Goal: Complete application form

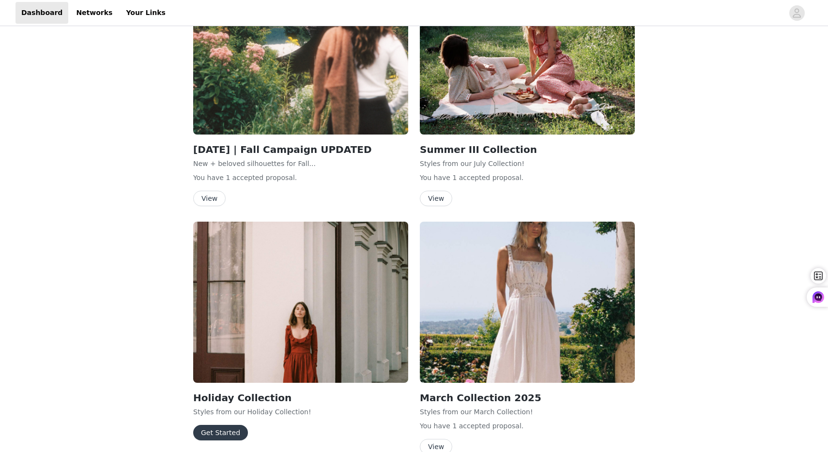
scroll to position [493, 0]
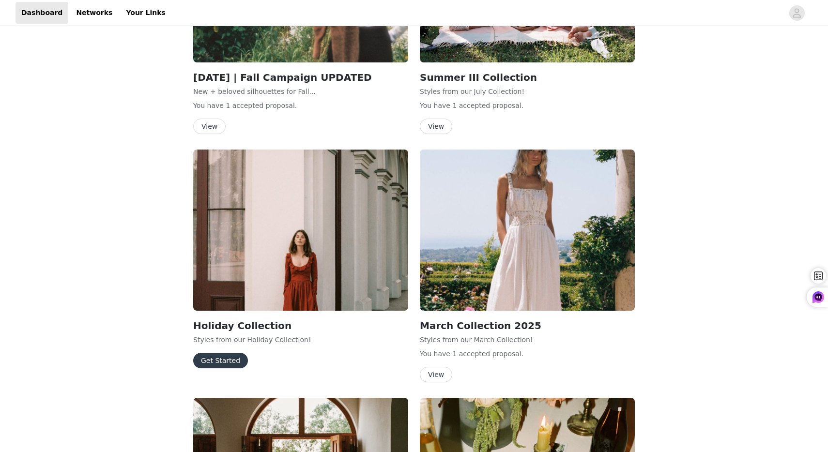
click at [228, 364] on button "Get Started" at bounding box center [220, 360] width 55 height 15
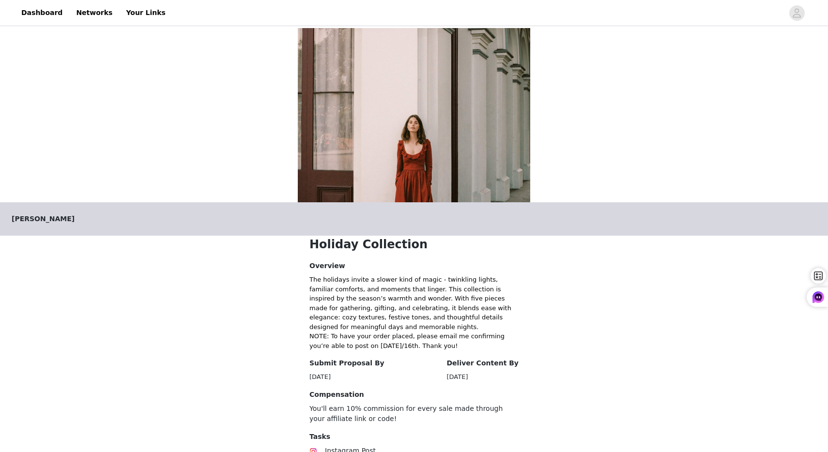
scroll to position [113, 0]
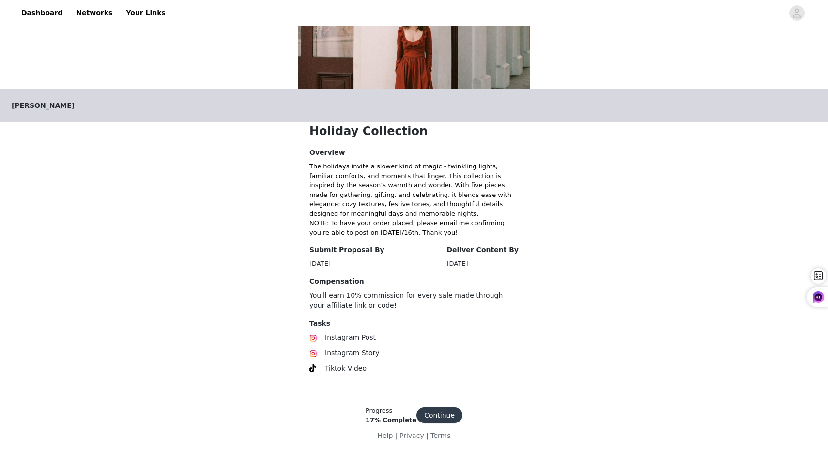
click at [432, 417] on button "Continue" at bounding box center [439, 414] width 46 height 15
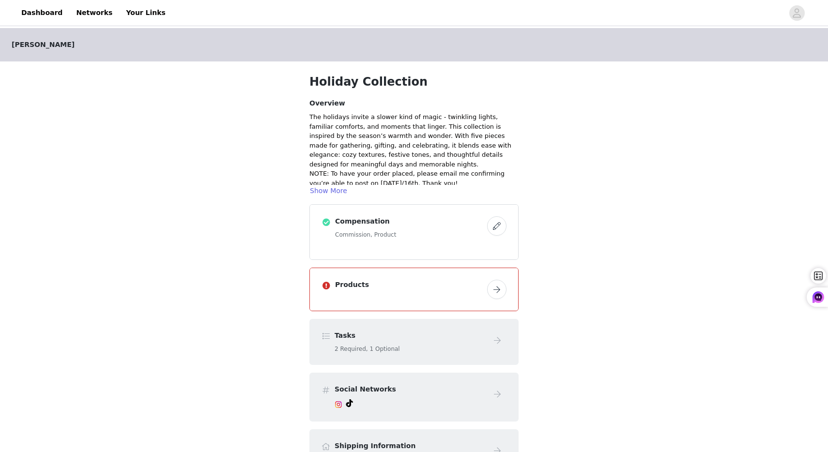
click at [498, 287] on button "button" at bounding box center [496, 289] width 19 height 19
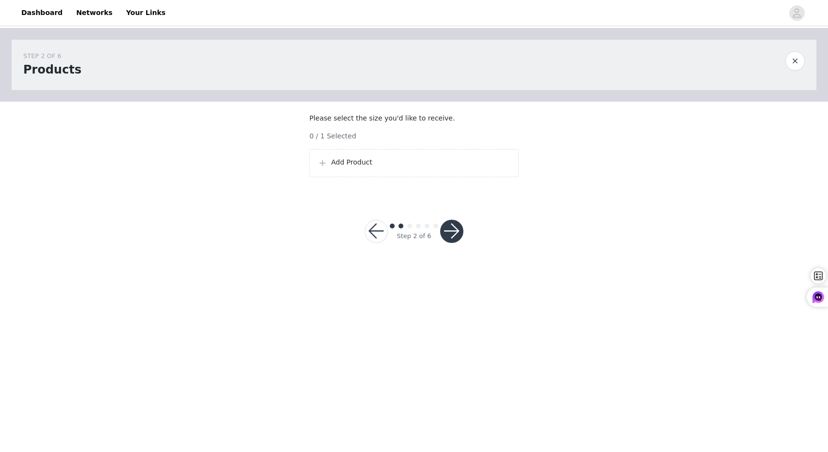
click at [359, 167] on p "Add Product" at bounding box center [420, 162] width 179 height 10
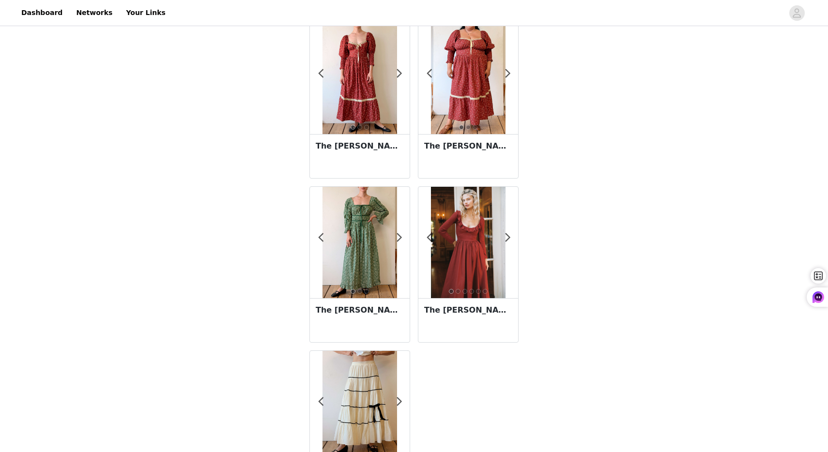
scroll to position [115, 0]
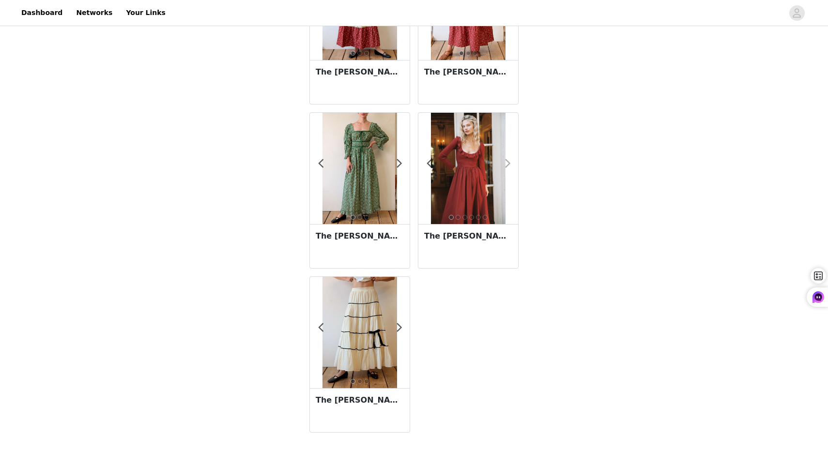
click at [507, 164] on span at bounding box center [508, 164] width 22 height 0
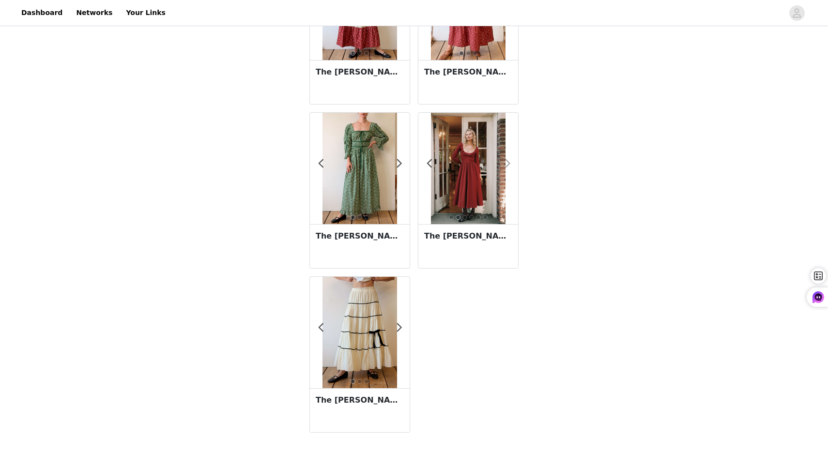
click at [507, 164] on span at bounding box center [508, 164] width 22 height 0
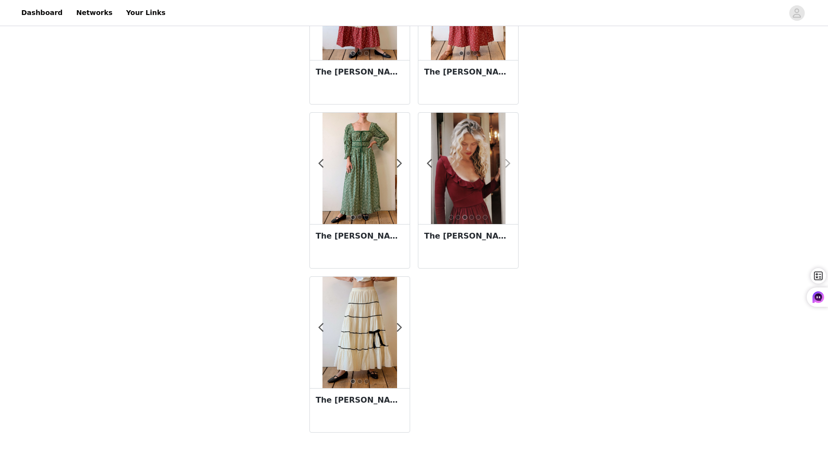
click at [507, 164] on span at bounding box center [508, 164] width 22 height 0
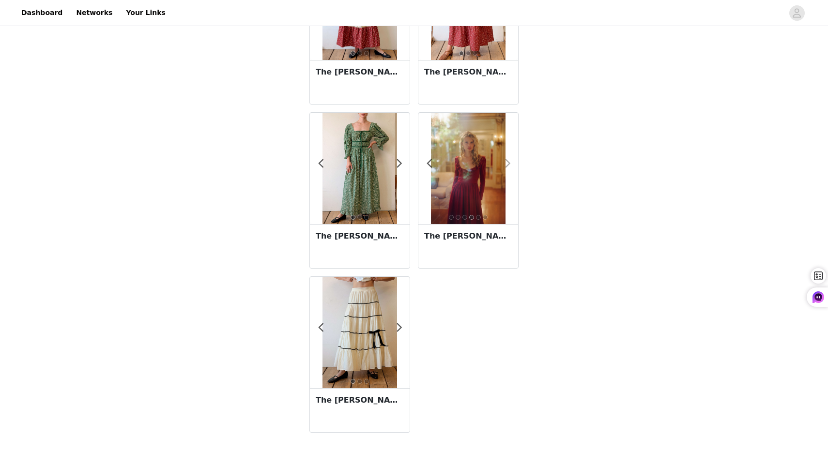
click at [507, 164] on span at bounding box center [508, 164] width 22 height 0
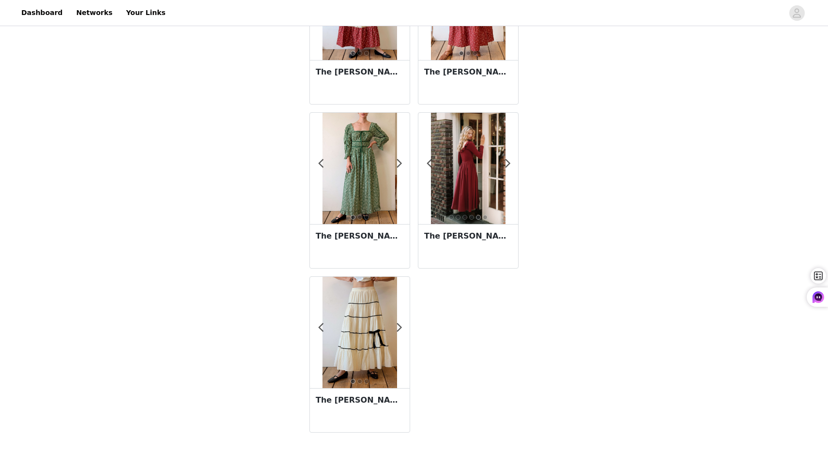
click at [466, 201] on img at bounding box center [468, 168] width 74 height 111
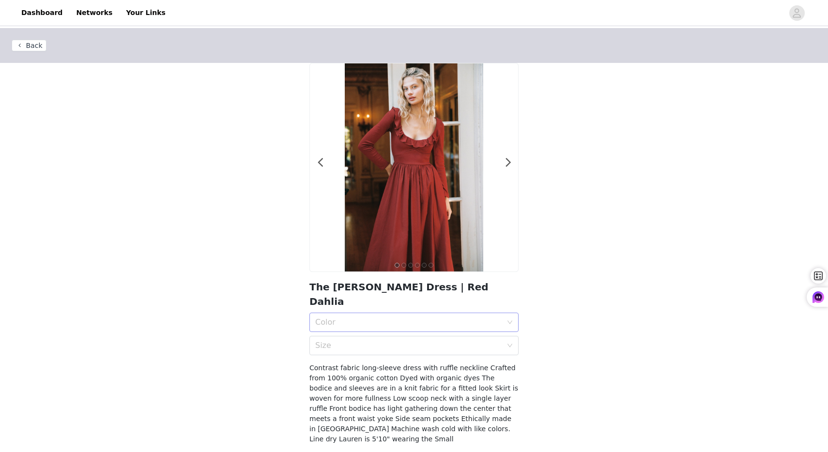
click at [392, 317] on div "Color" at bounding box center [408, 322] width 187 height 10
click at [392, 329] on div "Red Dahlia" at bounding box center [413, 329] width 197 height 11
click at [392, 341] on div "Size" at bounding box center [408, 346] width 187 height 10
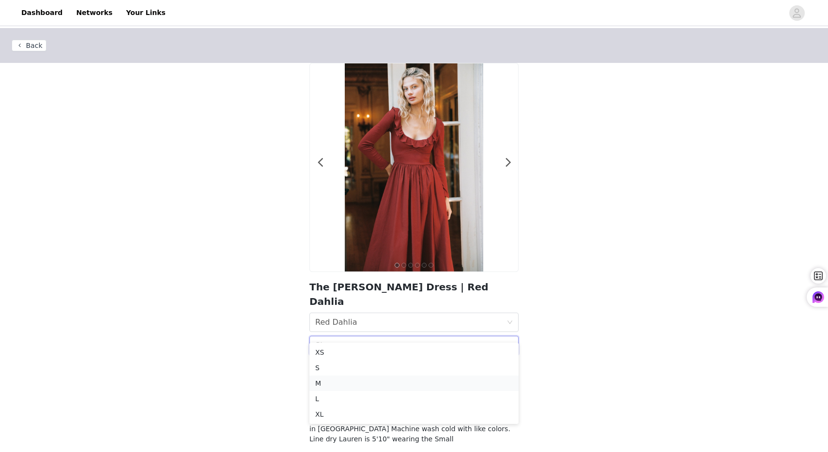
click at [387, 383] on div "M" at bounding box center [413, 383] width 197 height 11
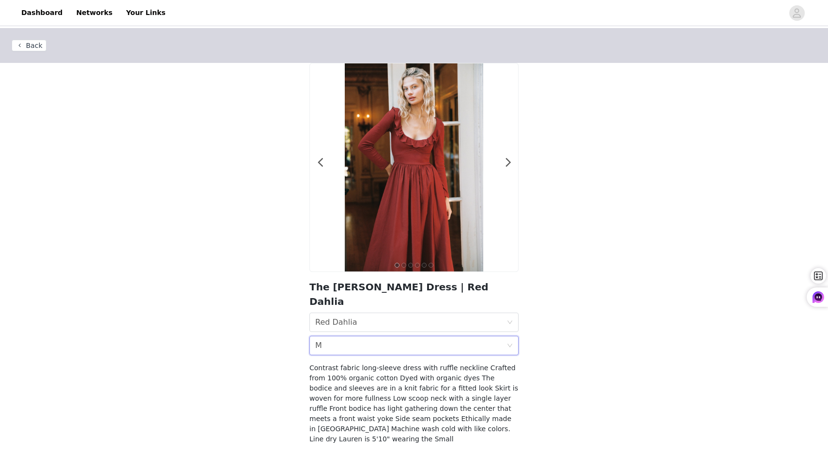
scroll to position [26, 0]
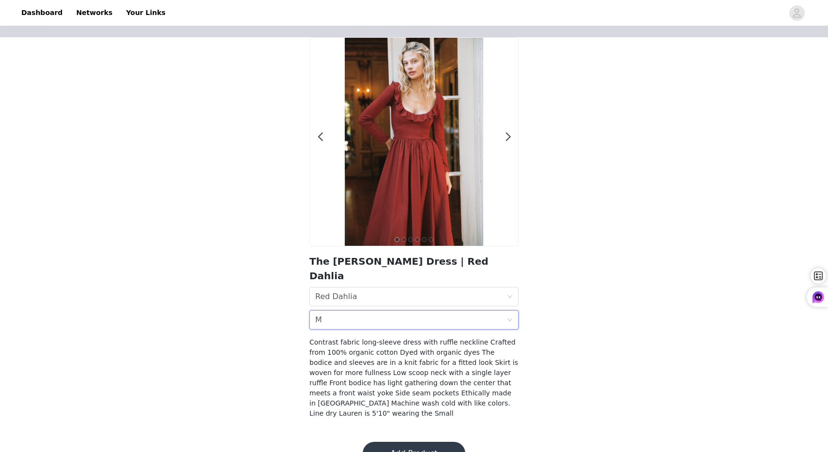
click at [359, 262] on h2 "The [PERSON_NAME] Dress | Red Dahlia" at bounding box center [413, 268] width 209 height 29
copy section "The [PERSON_NAME] Dress | Red Dahlia Color Red Dahlia Size M"
click at [504, 141] on div at bounding box center [502, 142] width 10 height 10
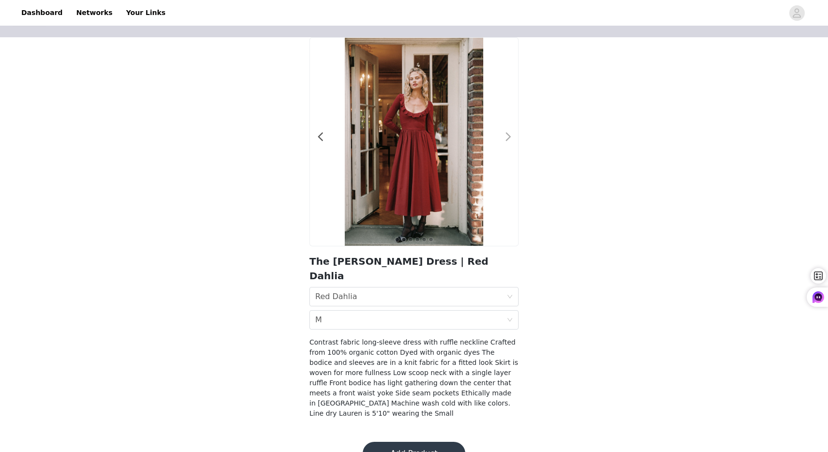
click at [504, 141] on div at bounding box center [502, 142] width 10 height 10
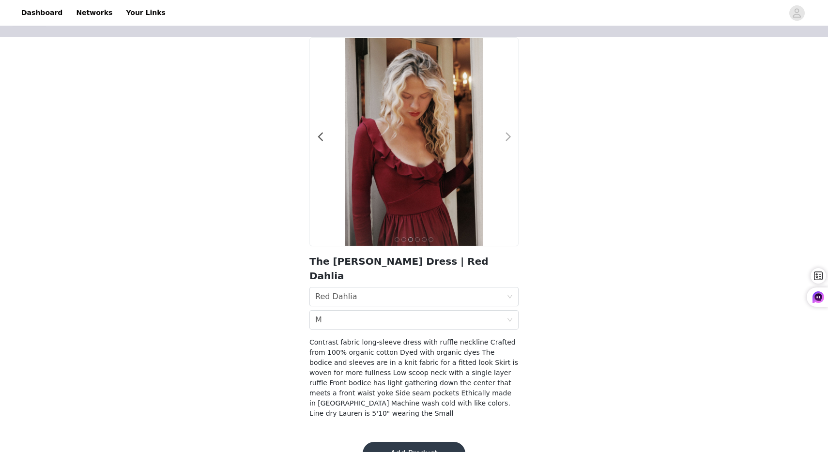
click at [504, 137] on span at bounding box center [508, 137] width 22 height 0
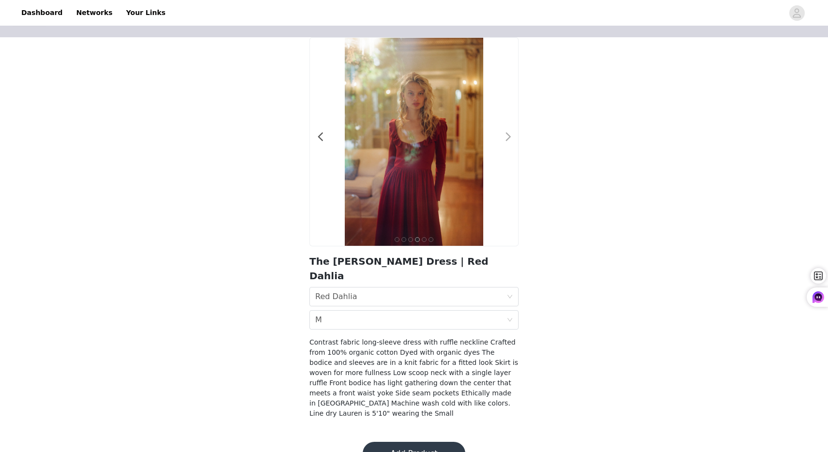
click at [504, 137] on span at bounding box center [508, 137] width 22 height 0
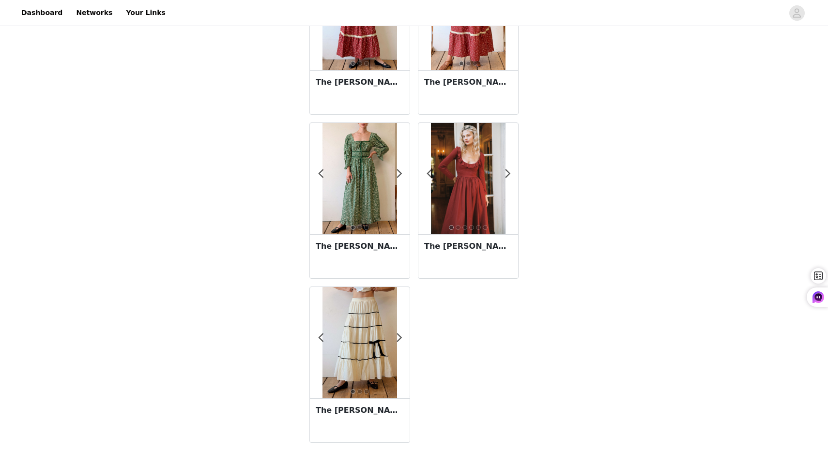
scroll to position [115, 0]
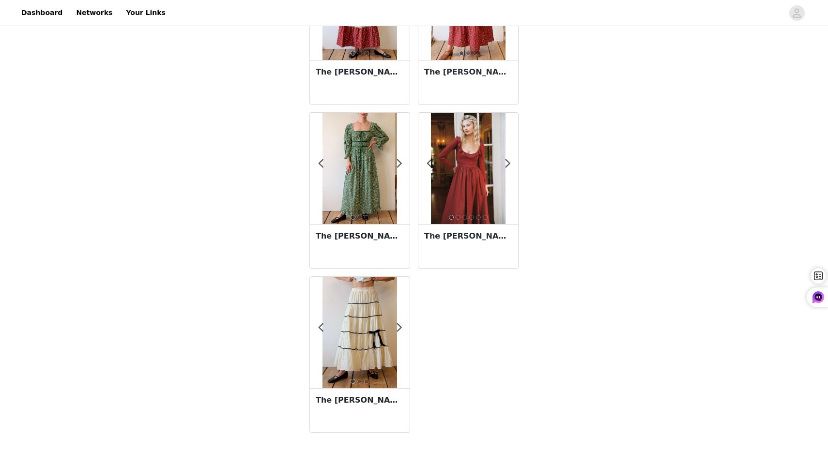
click at [380, 309] on img at bounding box center [359, 332] width 74 height 111
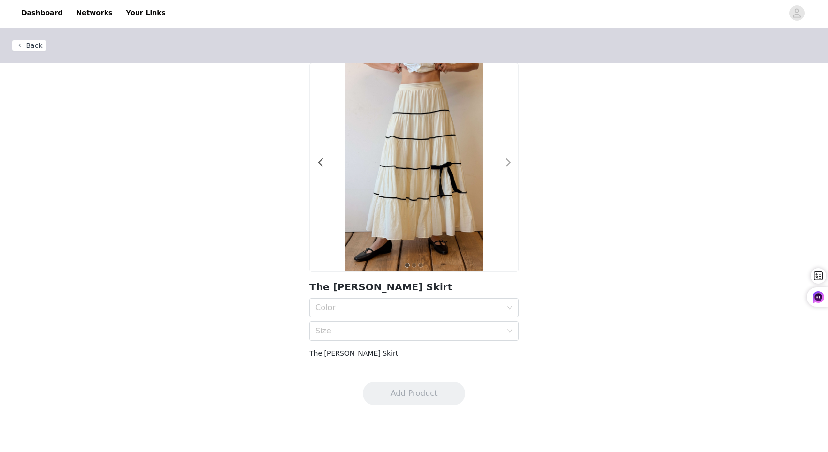
click at [508, 163] on span at bounding box center [508, 163] width 22 height 0
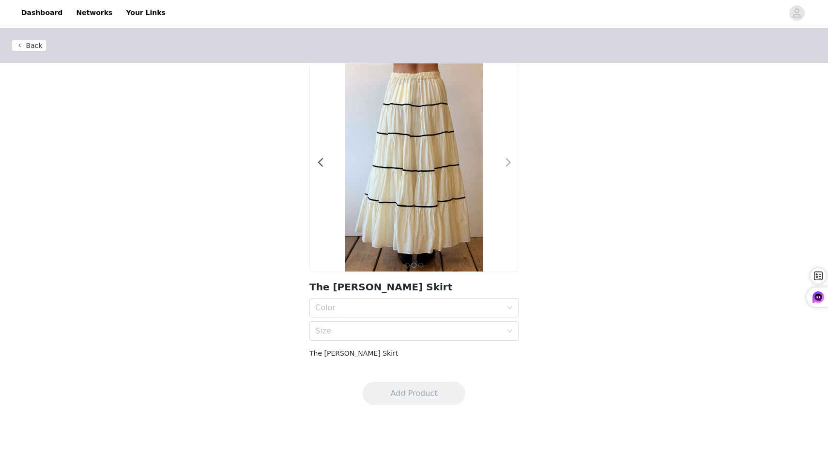
click at [508, 163] on span at bounding box center [508, 163] width 22 height 0
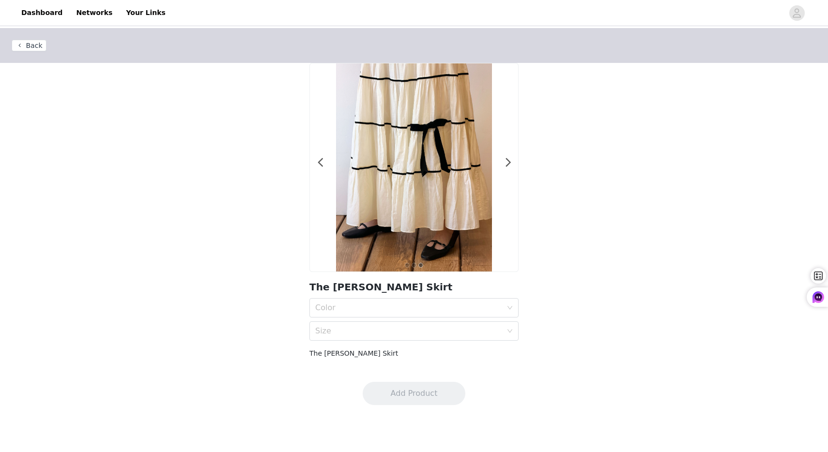
click at [413, 203] on img at bounding box center [414, 167] width 156 height 208
click at [509, 163] on span at bounding box center [508, 163] width 22 height 0
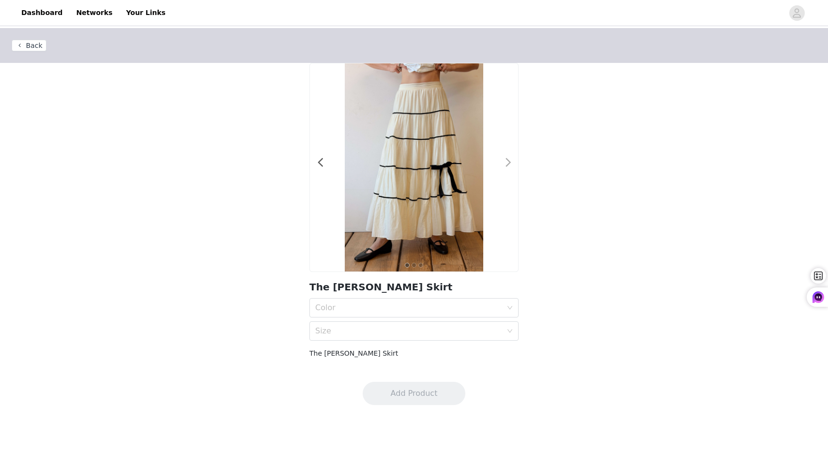
click at [503, 165] on div at bounding box center [502, 168] width 10 height 10
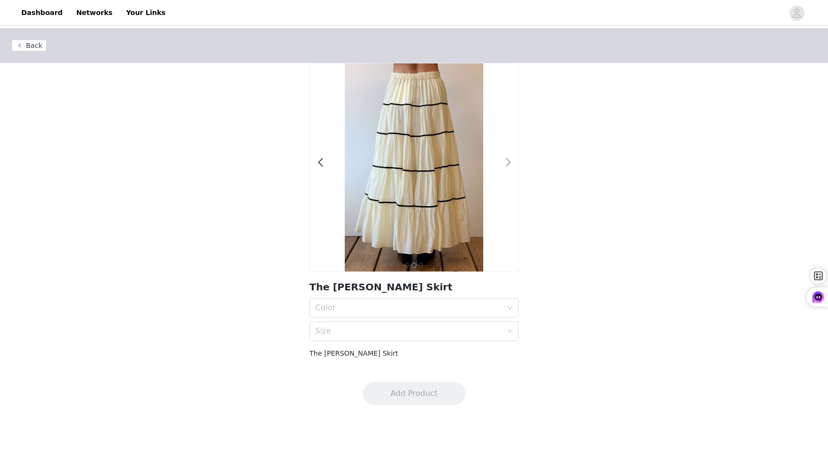
click at [503, 164] on div at bounding box center [502, 168] width 10 height 10
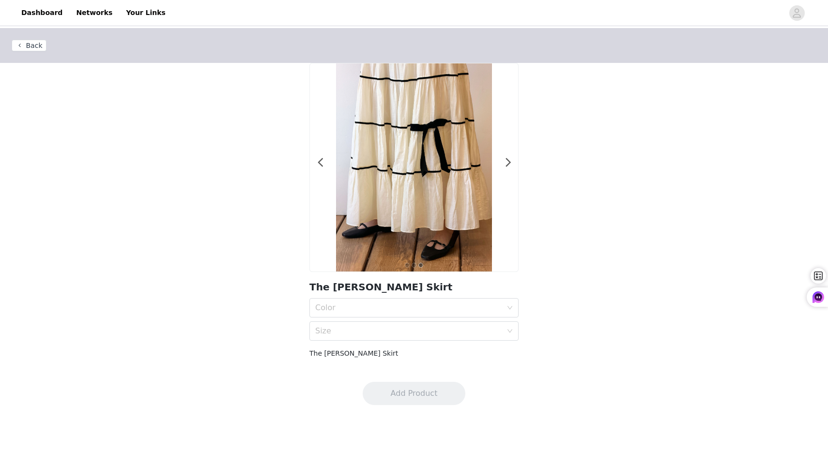
click at [422, 153] on img at bounding box center [414, 167] width 156 height 208
click at [319, 163] on span at bounding box center [320, 163] width 22 height 0
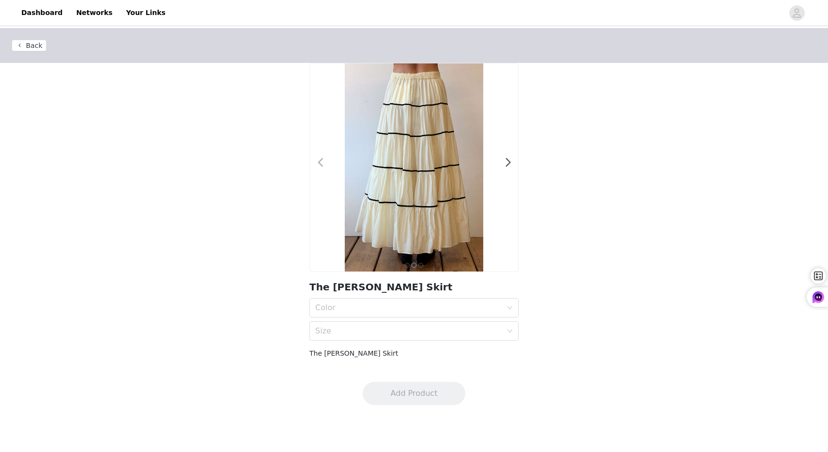
click at [321, 163] on span at bounding box center [320, 163] width 22 height 0
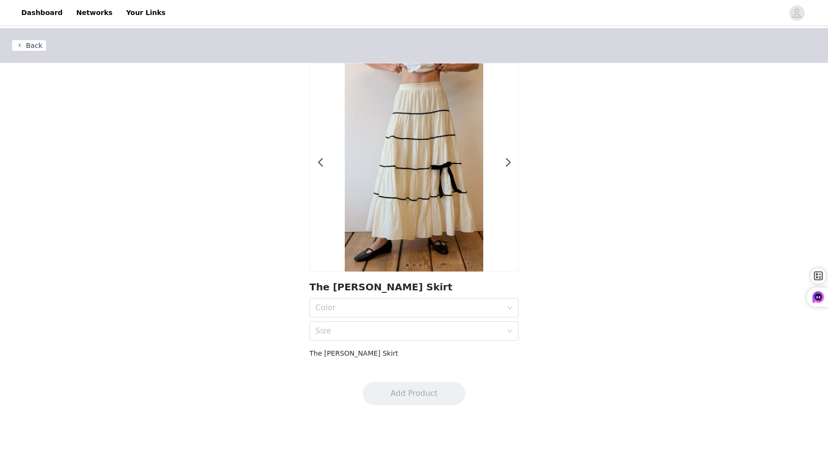
click at [499, 153] on div at bounding box center [414, 167] width 208 height 208
click at [502, 158] on div at bounding box center [414, 167] width 208 height 208
click at [502, 162] on div at bounding box center [414, 167] width 208 height 208
click at [501, 168] on div at bounding box center [502, 168] width 10 height 10
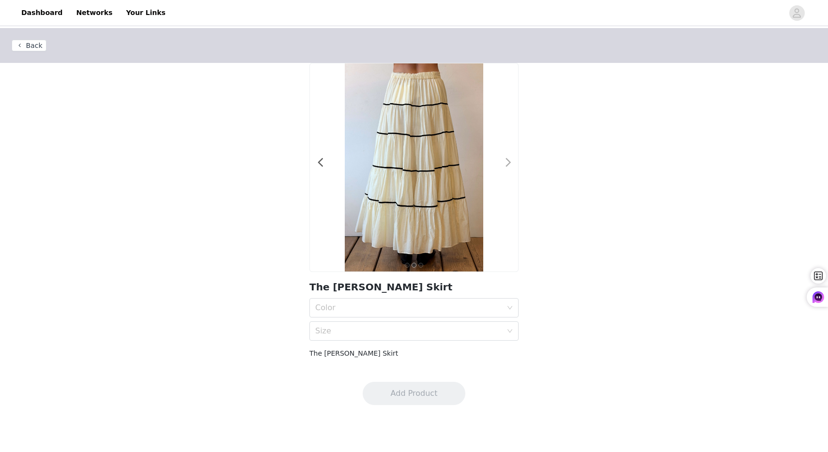
click at [510, 163] on span at bounding box center [508, 163] width 22 height 0
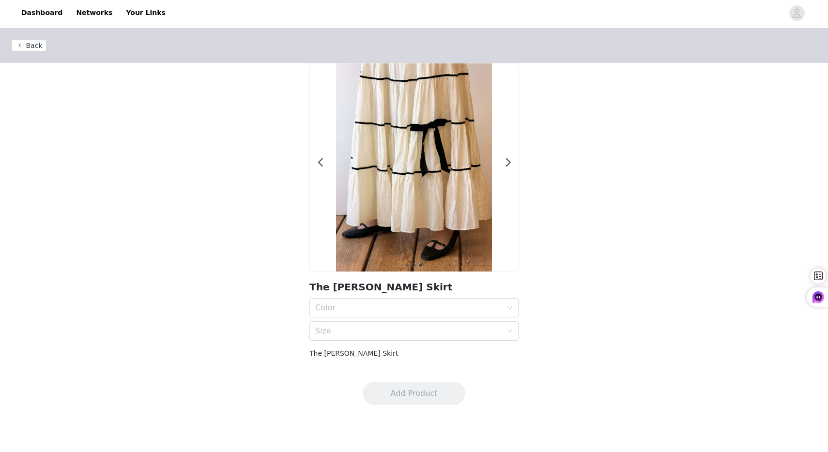
click at [32, 46] on button "Back" at bounding box center [29, 46] width 35 height 12
click at [36, 47] on button "Back" at bounding box center [29, 46] width 35 height 12
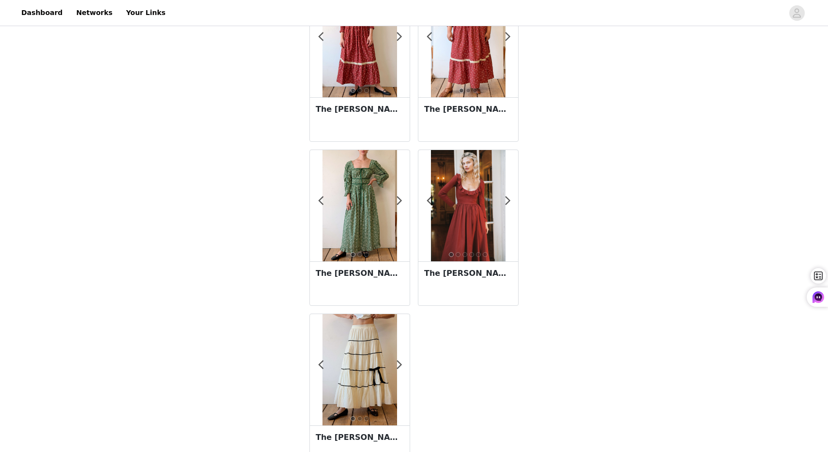
scroll to position [115, 0]
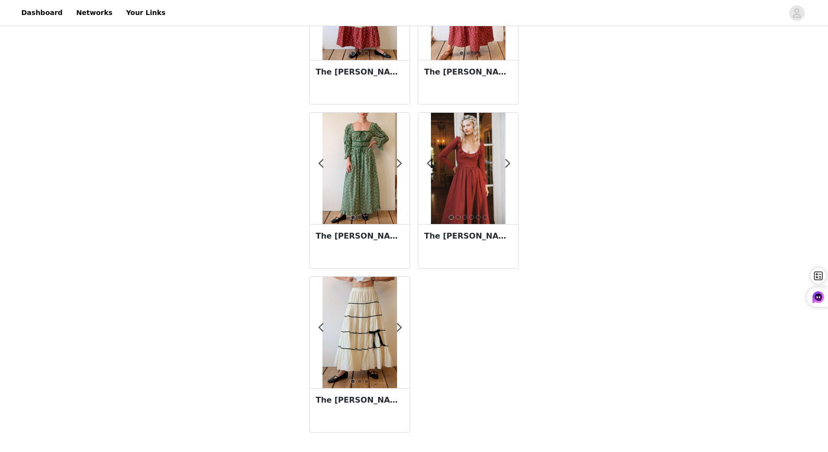
click at [364, 315] on img at bounding box center [359, 332] width 74 height 111
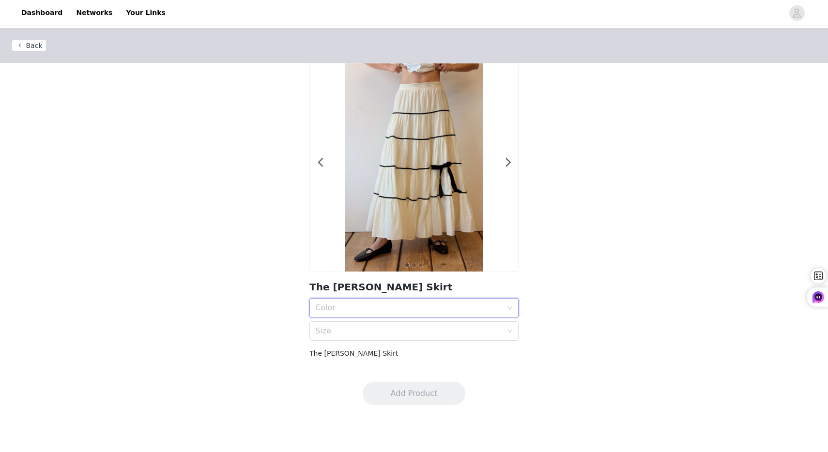
click at [367, 315] on div "Color" at bounding box center [410, 308] width 191 height 18
click at [362, 331] on div "Snow" at bounding box center [413, 329] width 197 height 11
click at [362, 336] on div "Size" at bounding box center [410, 331] width 191 height 18
click at [352, 398] on div "L" at bounding box center [413, 398] width 197 height 11
click at [510, 163] on span at bounding box center [508, 163] width 22 height 0
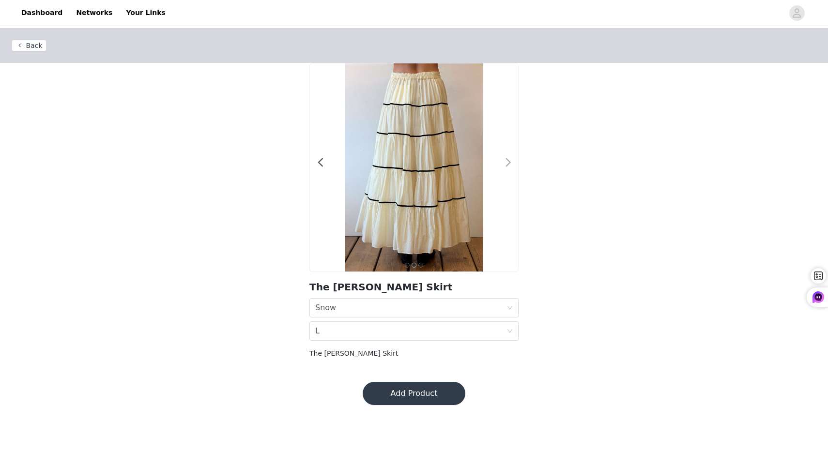
click at [510, 163] on span at bounding box center [508, 163] width 22 height 0
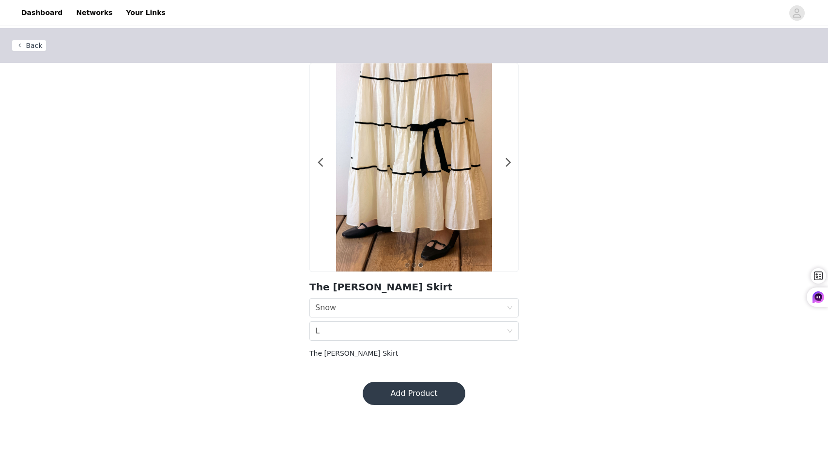
click at [22, 45] on button "Back" at bounding box center [29, 46] width 35 height 12
click at [33, 44] on button "Back" at bounding box center [29, 46] width 35 height 12
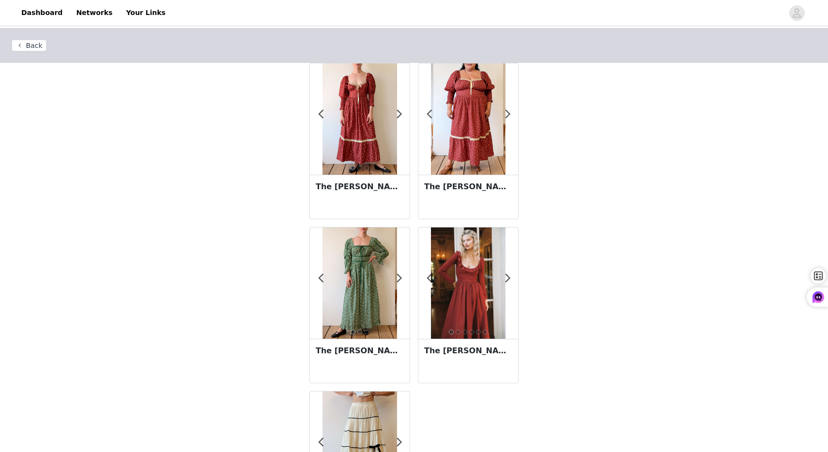
click at [493, 286] on img at bounding box center [468, 282] width 74 height 111
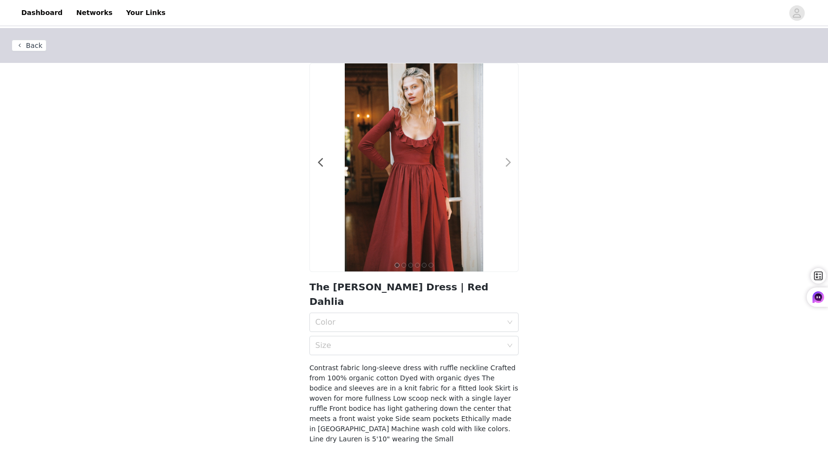
click at [511, 163] on span at bounding box center [508, 163] width 22 height 0
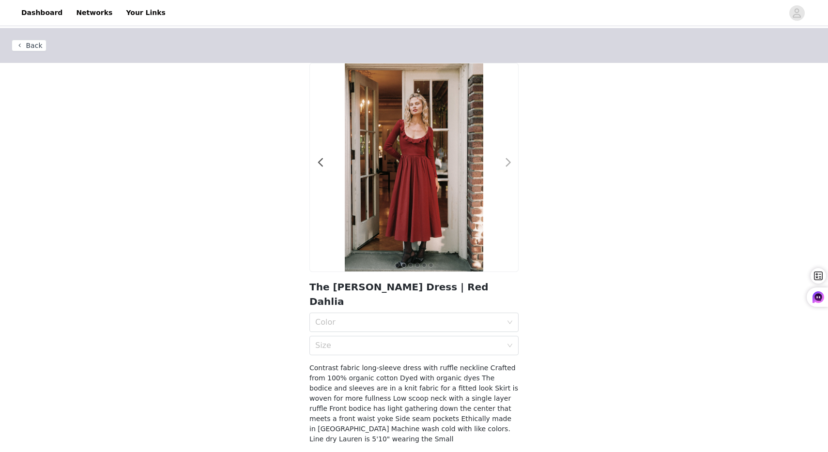
click at [511, 163] on span at bounding box center [508, 163] width 22 height 0
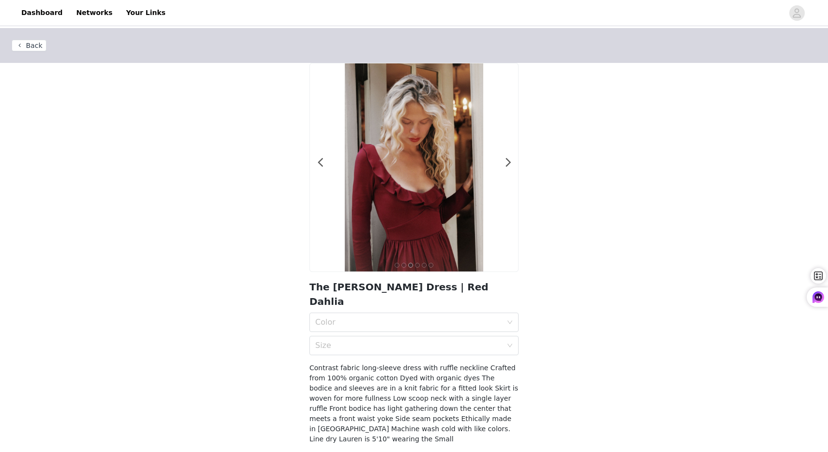
click at [38, 52] on header "Back" at bounding box center [414, 45] width 828 height 35
click at [44, 48] on button "Back" at bounding box center [29, 46] width 35 height 12
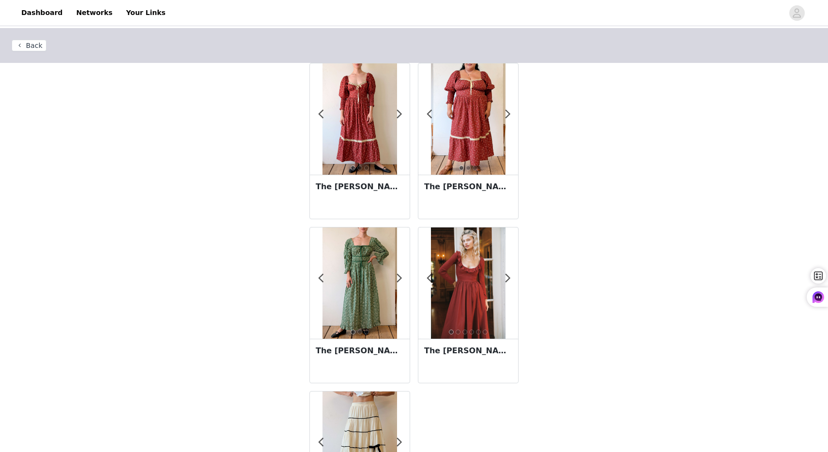
scroll to position [115, 0]
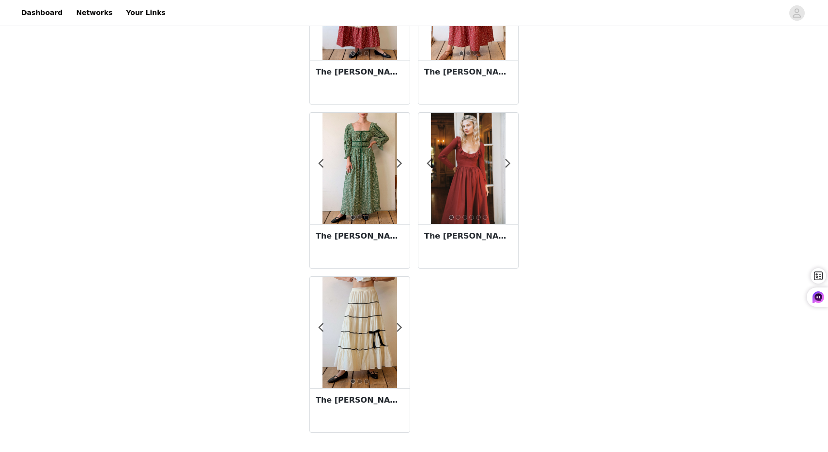
click at [370, 319] on img at bounding box center [359, 332] width 74 height 111
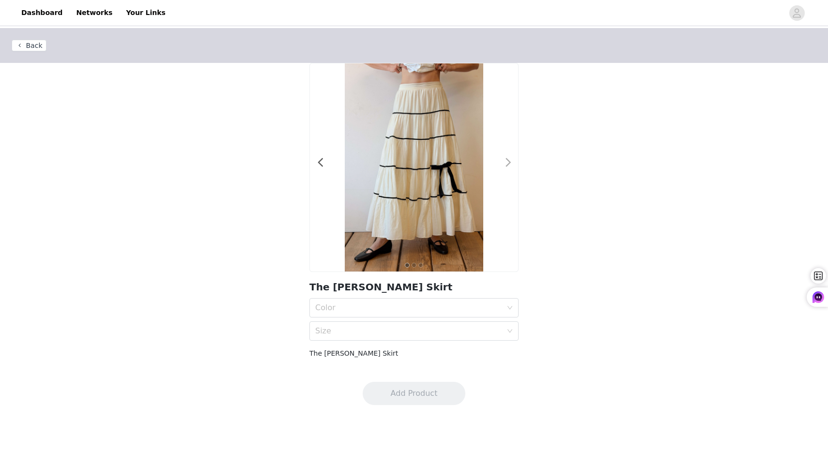
click at [506, 163] on span at bounding box center [508, 163] width 22 height 0
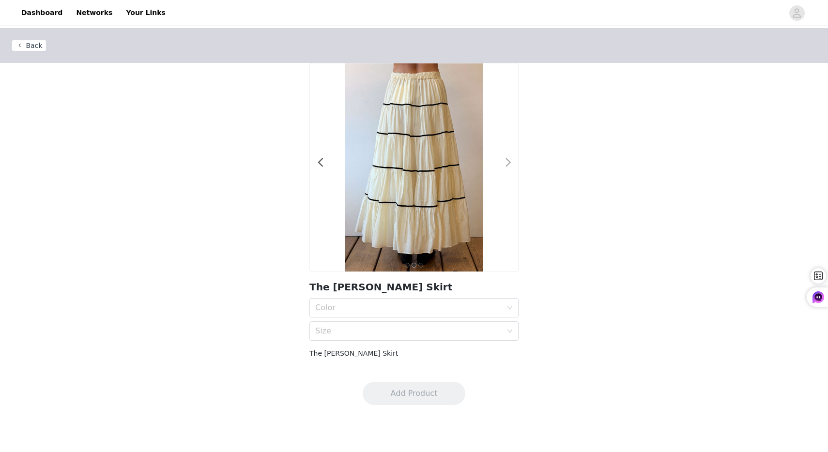
click at [507, 163] on span at bounding box center [508, 163] width 22 height 0
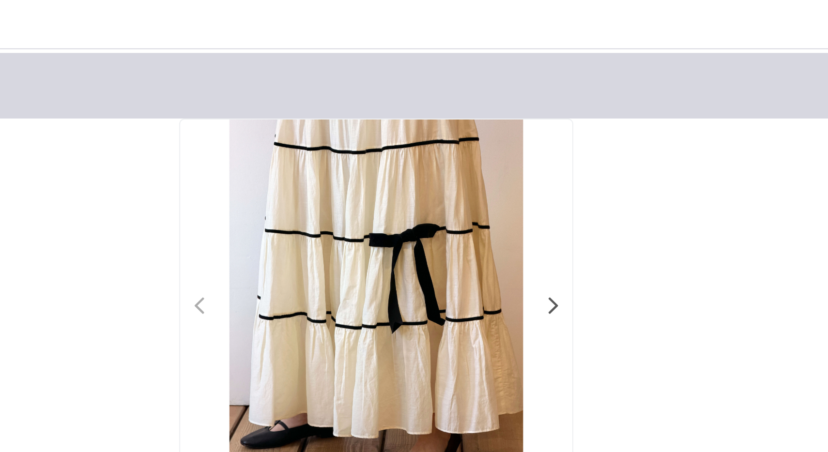
click at [323, 163] on span at bounding box center [320, 163] width 22 height 0
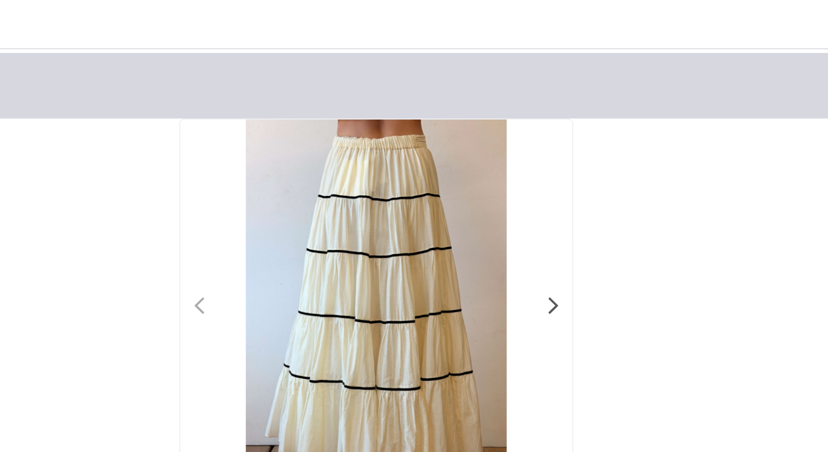
click at [323, 163] on span at bounding box center [320, 163] width 22 height 0
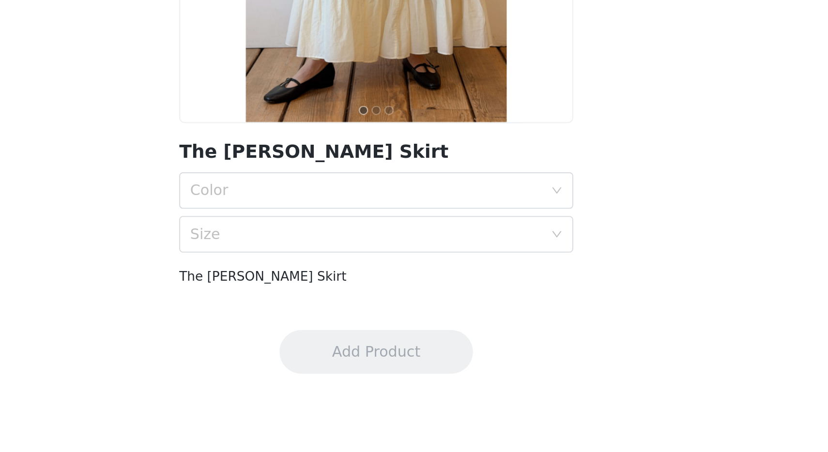
click at [363, 317] on div "Color Size" at bounding box center [413, 319] width 209 height 43
click at [362, 313] on div "Color" at bounding box center [410, 308] width 191 height 18
click at [362, 326] on div "Snow" at bounding box center [413, 329] width 197 height 11
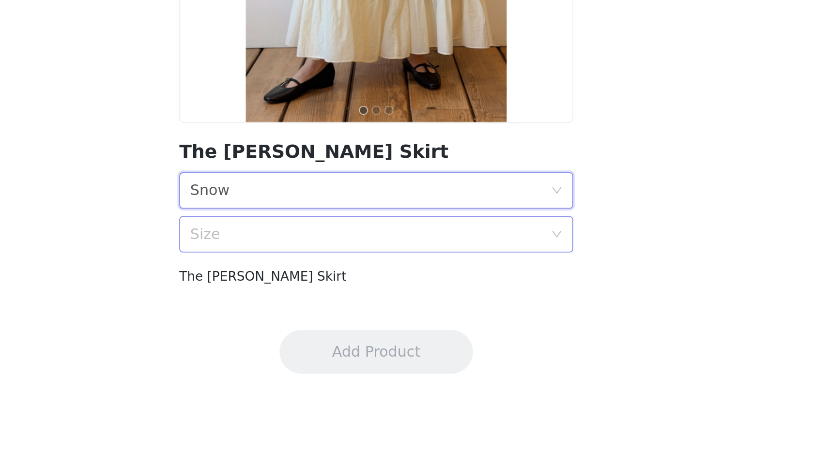
click at [363, 332] on div "Size" at bounding box center [408, 331] width 187 height 10
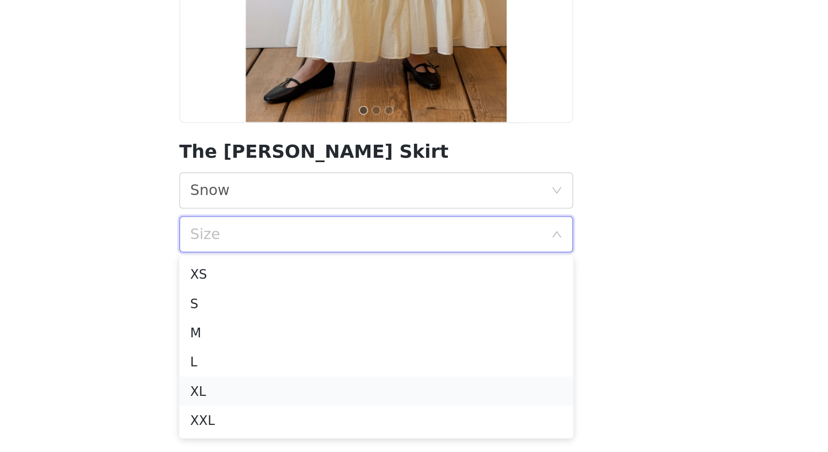
click at [349, 415] on div "XL" at bounding box center [413, 414] width 197 height 11
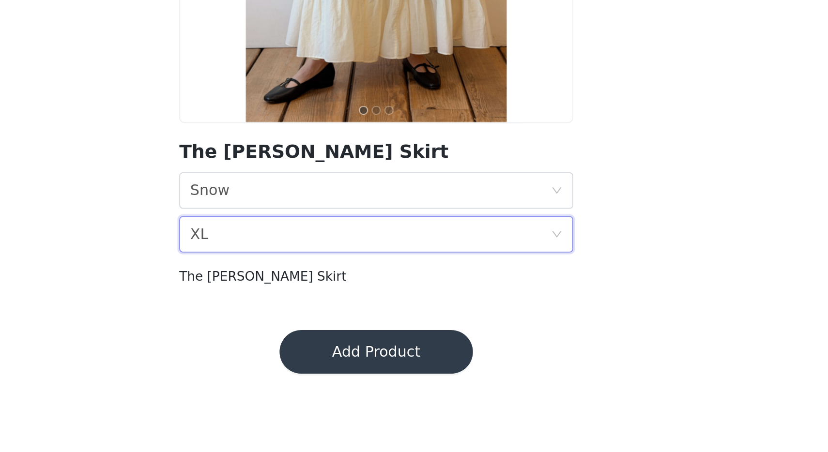
click at [388, 396] on button "Add Product" at bounding box center [413, 393] width 103 height 23
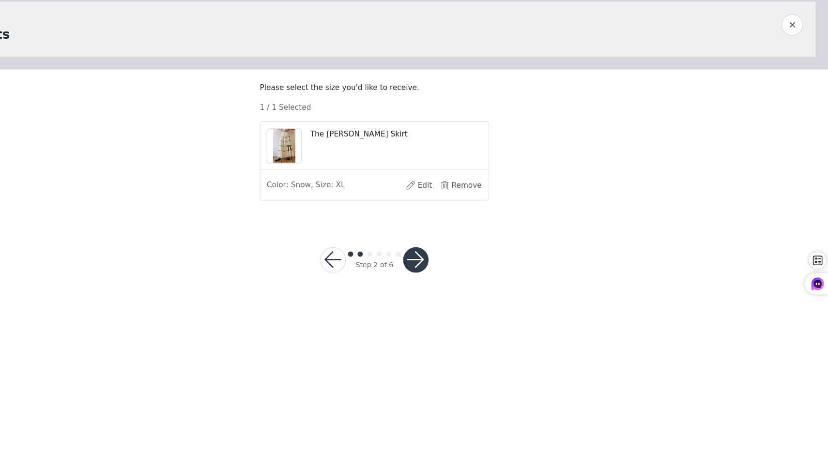
click at [453, 271] on div "Step 2 of 6" at bounding box center [414, 275] width 122 height 46
click at [454, 281] on button "button" at bounding box center [451, 275] width 23 height 23
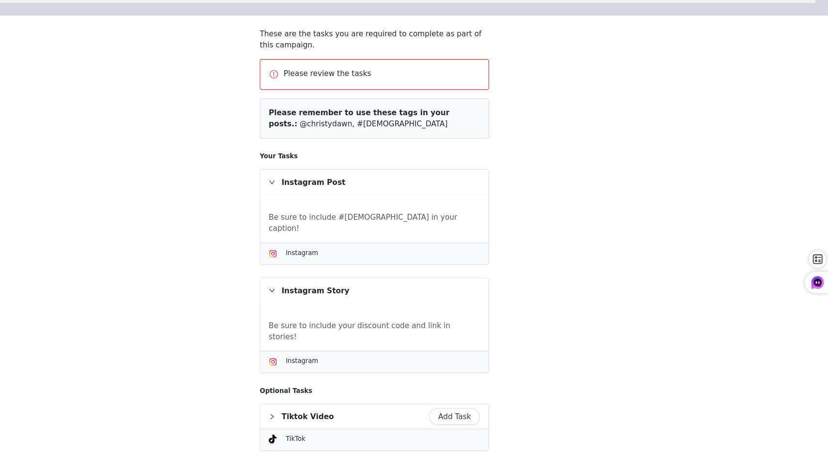
scroll to position [119, 0]
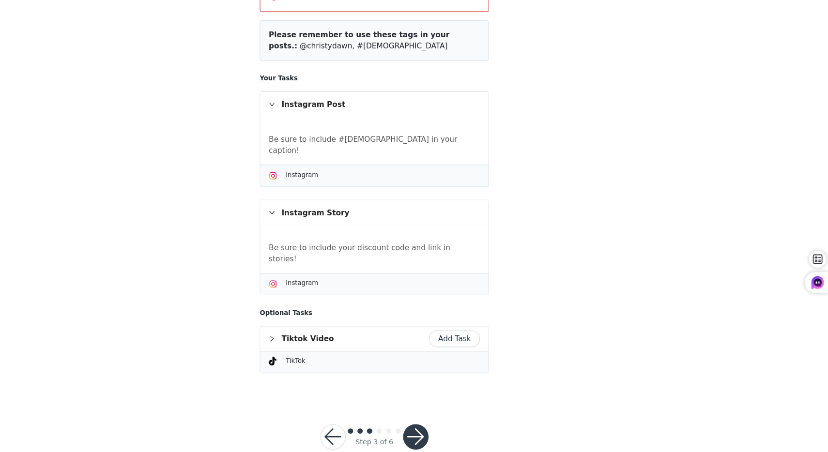
click at [455, 426] on button "button" at bounding box center [451, 437] width 23 height 23
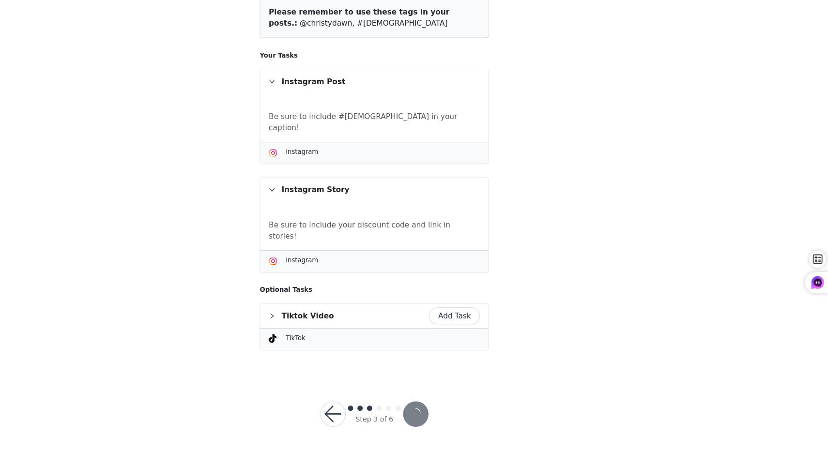
scroll to position [83, 0]
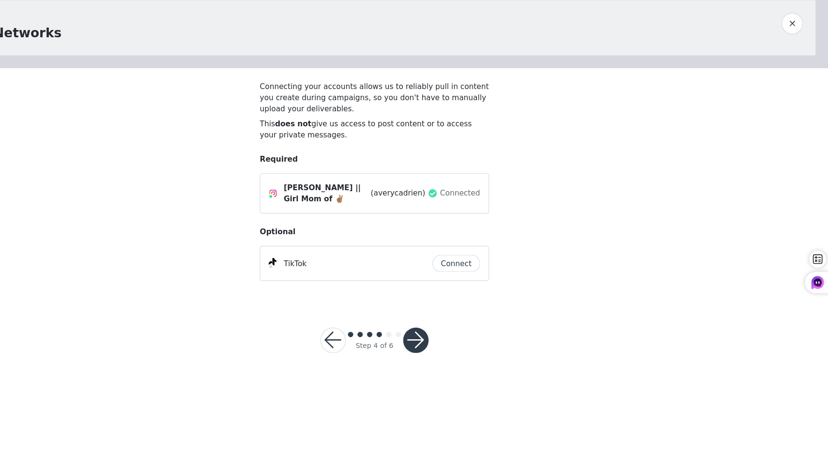
click at [443, 347] on button "button" at bounding box center [451, 349] width 23 height 23
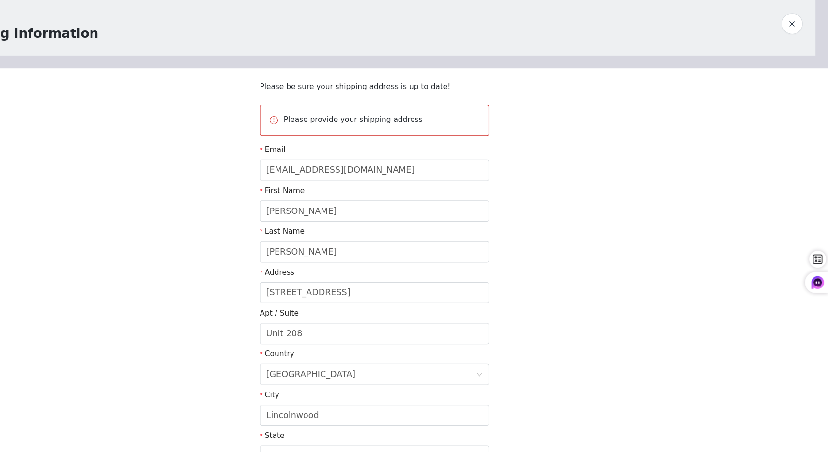
scroll to position [135, 0]
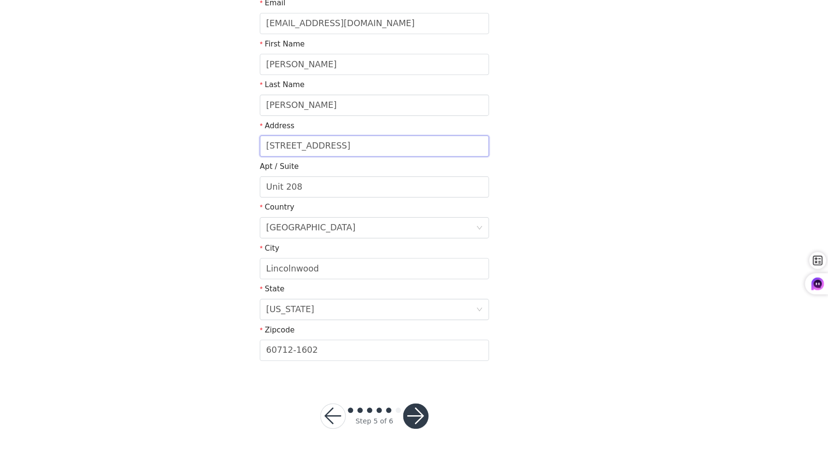
click at [354, 167] on input "[STREET_ADDRESS]" at bounding box center [413, 171] width 209 height 19
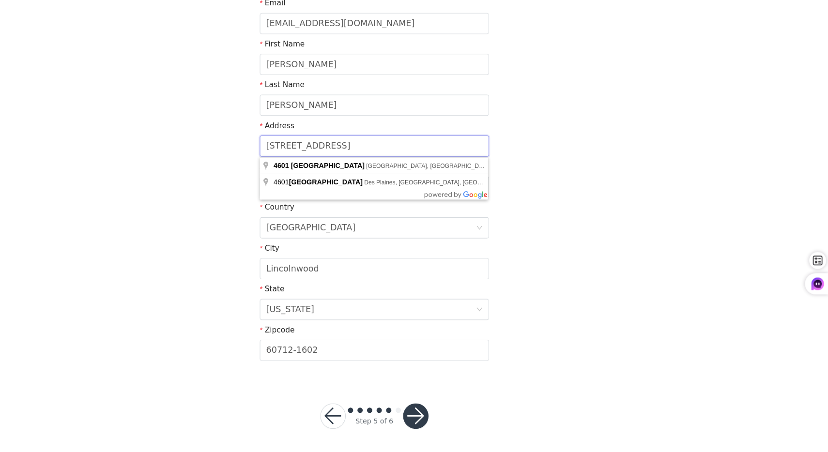
click at [354, 167] on input "[STREET_ADDRESS]" at bounding box center [413, 171] width 209 height 19
type input "4"
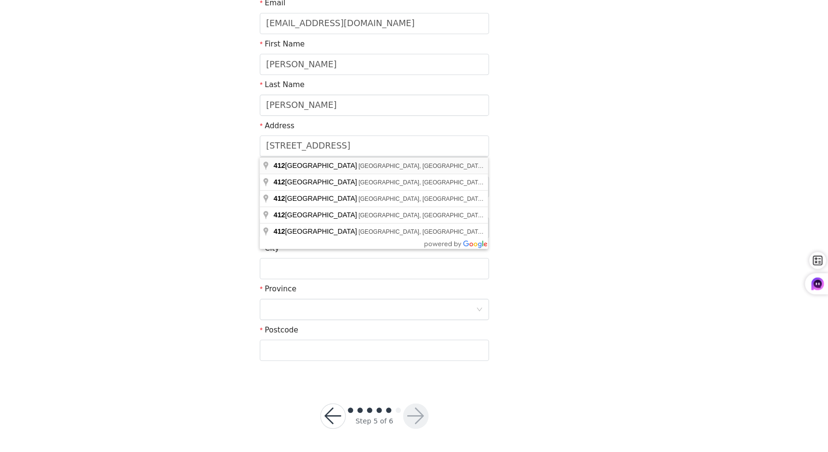
type input "[STREET_ADDRESS]"
type input "[GEOGRAPHIC_DATA]"
type input "23224-2128"
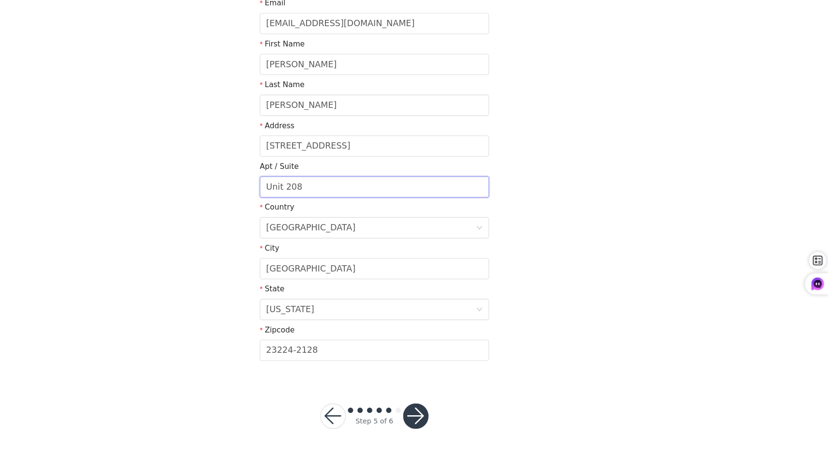
click at [375, 210] on input "Unit 208" at bounding box center [413, 208] width 209 height 19
type input "Apt 6406"
drag, startPoint x: 377, startPoint y: 358, endPoint x: 342, endPoint y: 354, distance: 36.0
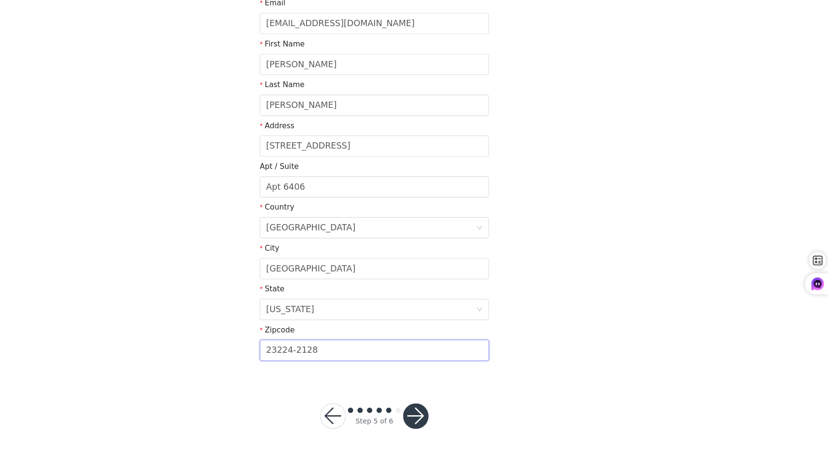
click at [342, 354] on input "23224-2128" at bounding box center [413, 357] width 209 height 19
type input "23224"
click at [452, 413] on button "button" at bounding box center [451, 417] width 23 height 23
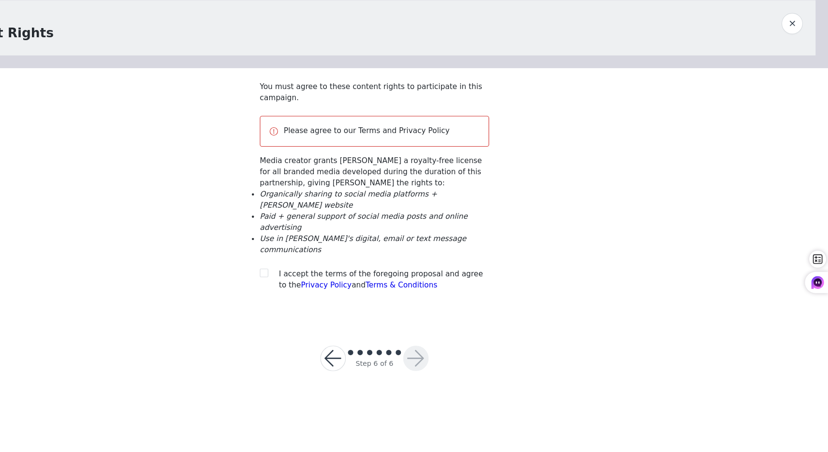
click at [327, 292] on span "I accept the terms of the foregoing proposal and agree to the Privacy Policy an…" at bounding box center [420, 294] width 186 height 18
click at [316, 288] on input "checkbox" at bounding box center [312, 288] width 7 height 7
checkbox input "true"
click at [450, 366] on button "button" at bounding box center [451, 366] width 23 height 23
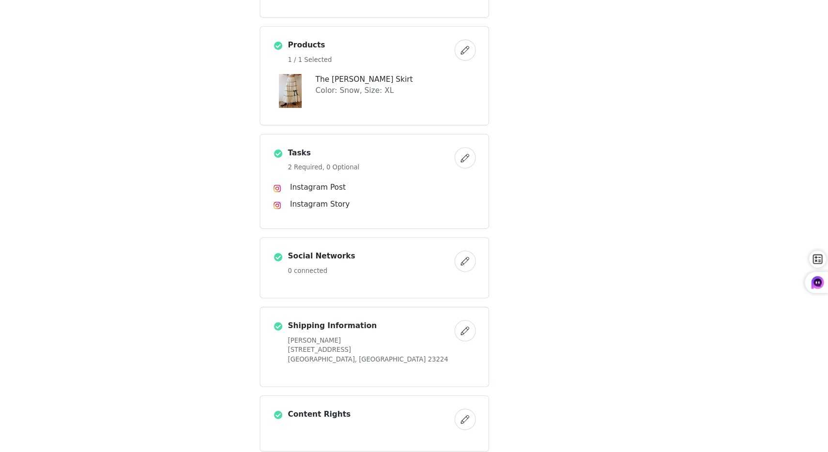
scroll to position [286, 0]
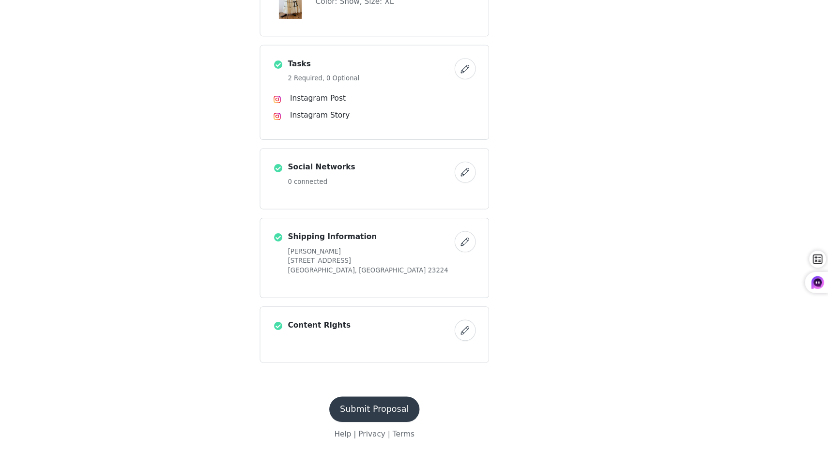
click at [422, 410] on button "Submit Proposal" at bounding box center [414, 412] width 82 height 23
